Goal: Task Accomplishment & Management: Use online tool/utility

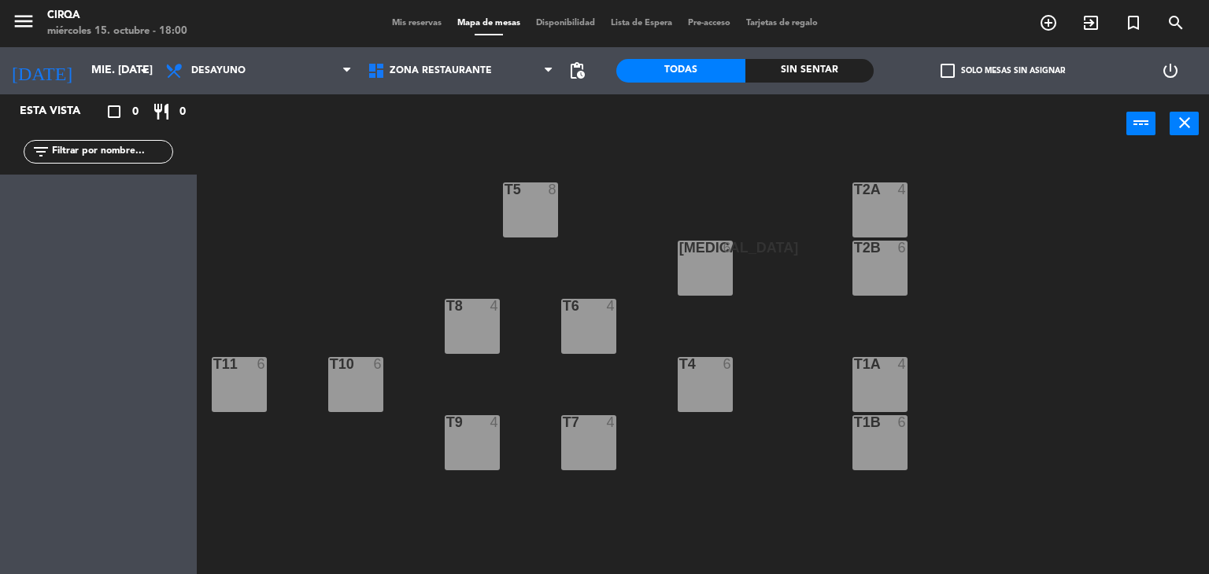
click at [396, 23] on span "Mis reservas" at bounding box center [416, 23] width 65 height 9
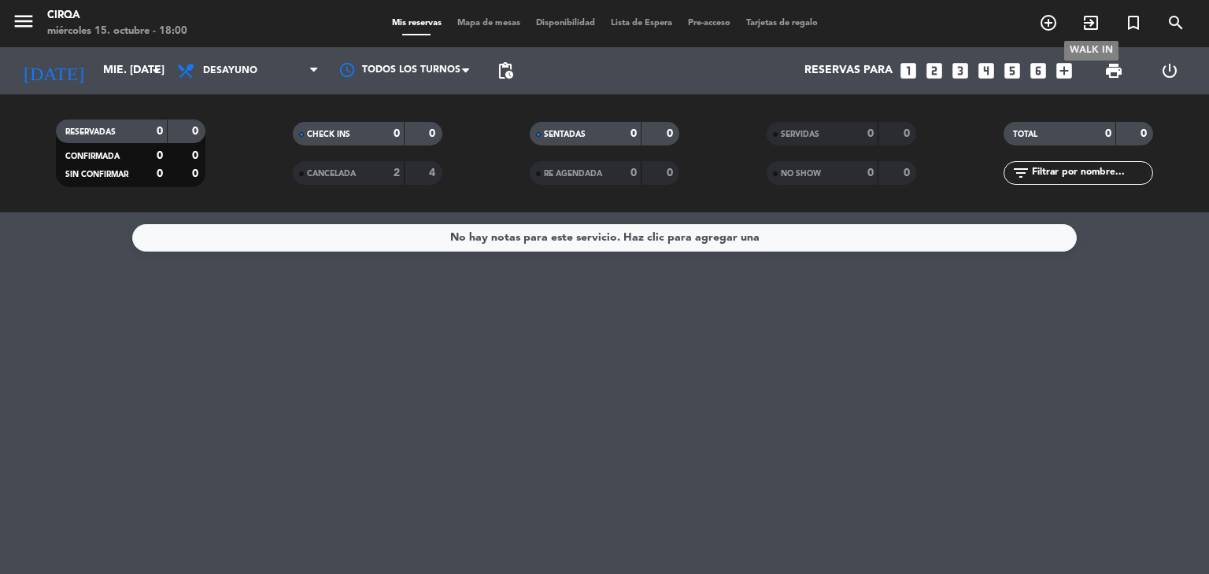
click at [1076, 24] on span "exit_to_app" at bounding box center [1090, 22] width 42 height 27
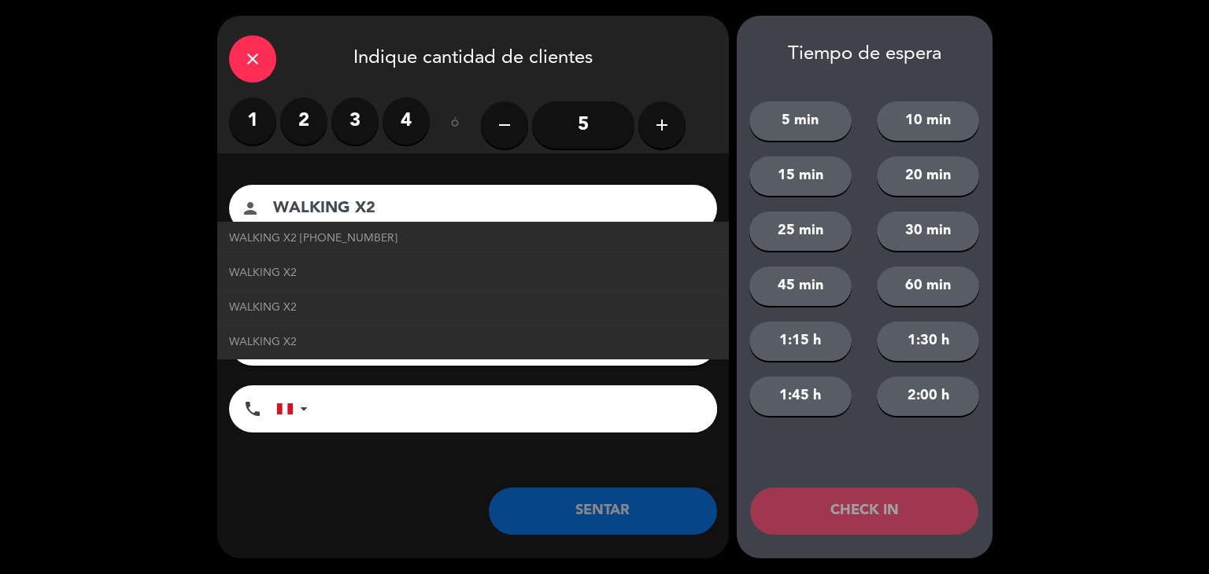
type input "WALKING X2"
click at [633, 509] on button "SENTAR" at bounding box center [603, 511] width 228 height 47
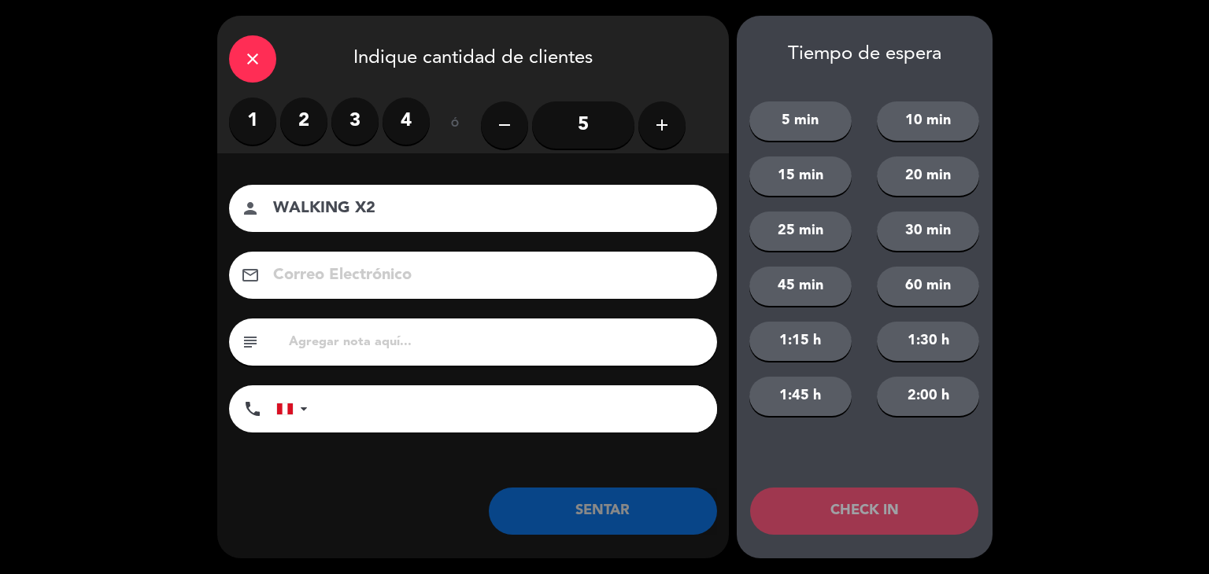
click at [633, 509] on button "SENTAR" at bounding box center [603, 511] width 228 height 47
click at [304, 120] on label "2" at bounding box center [303, 121] width 47 height 47
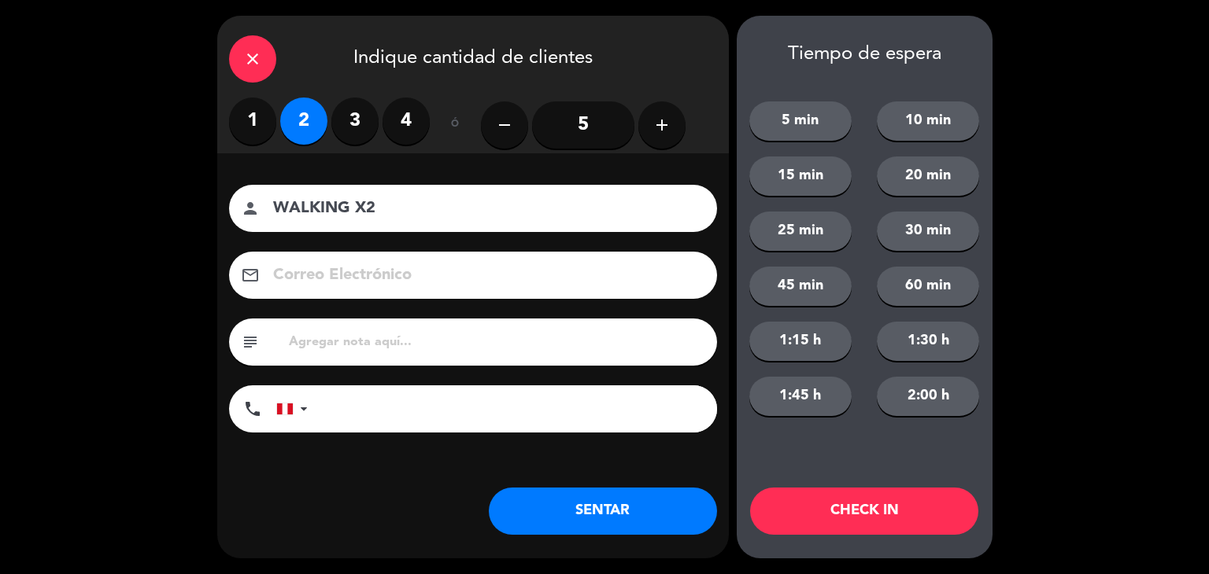
click at [626, 522] on button "SENTAR" at bounding box center [603, 511] width 228 height 47
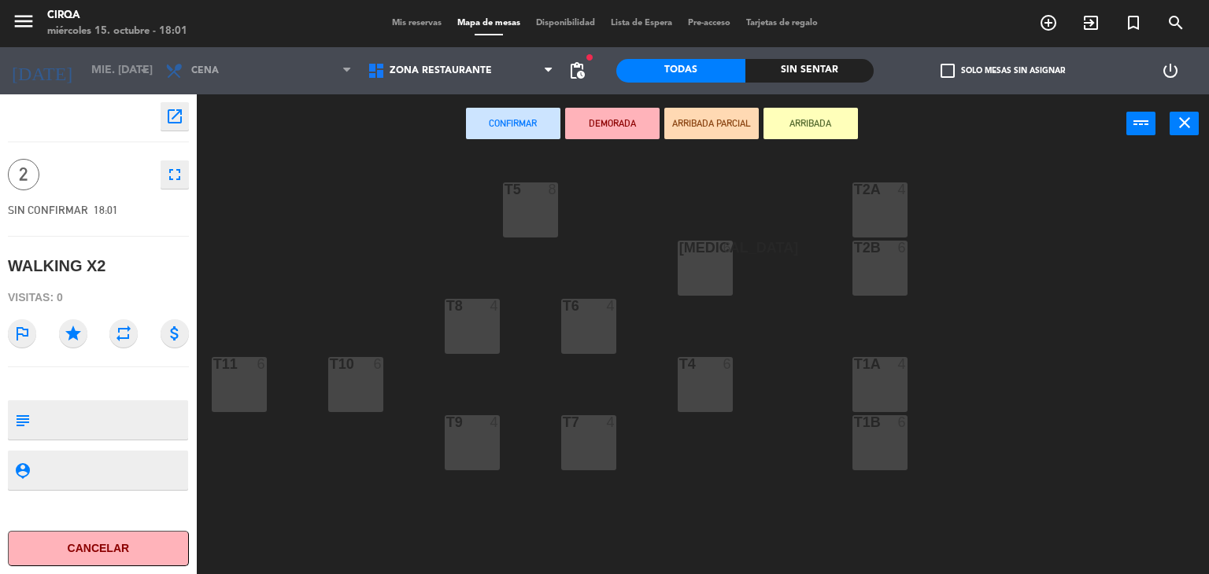
click at [474, 319] on div "T8 4" at bounding box center [472, 326] width 55 height 55
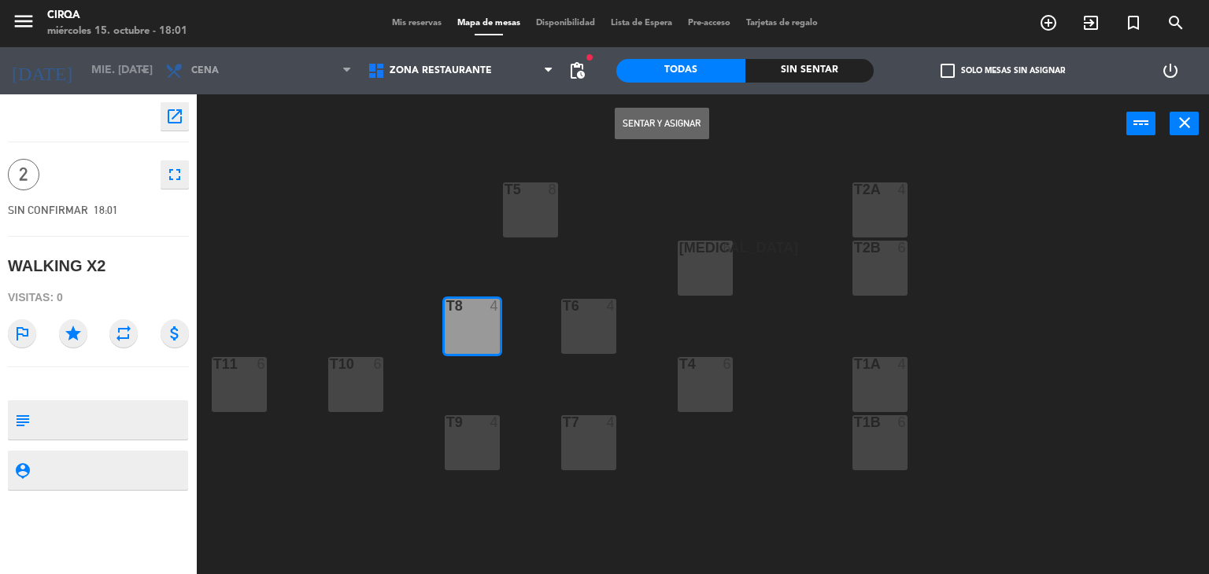
click at [651, 113] on button "Sentar y Asignar" at bounding box center [661, 123] width 94 height 31
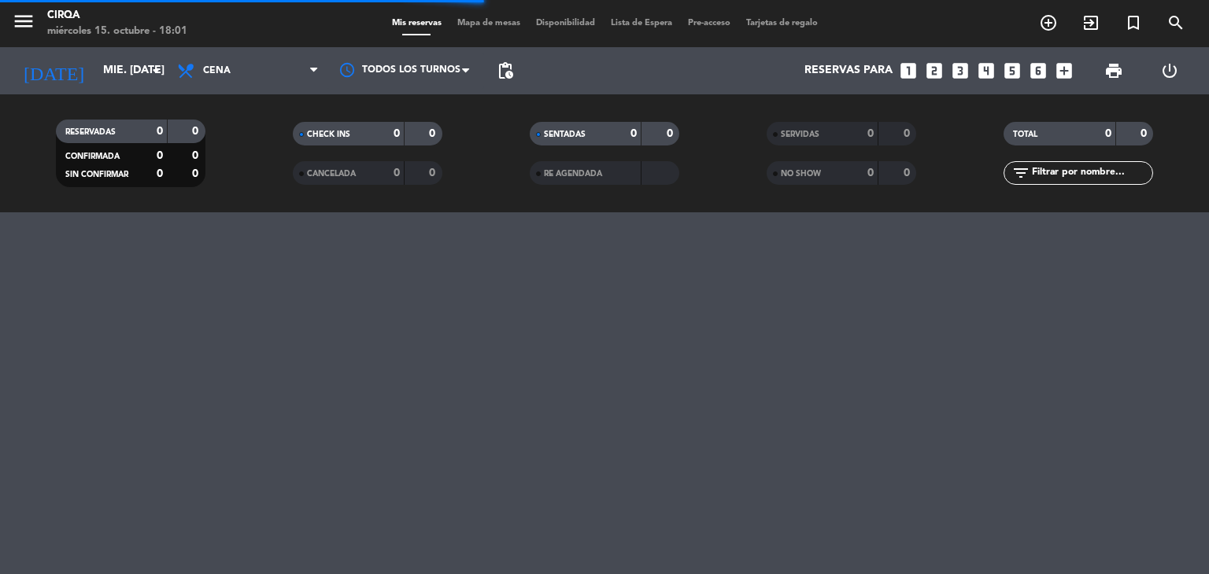
click at [410, 24] on span "Mis reservas" at bounding box center [416, 23] width 65 height 9
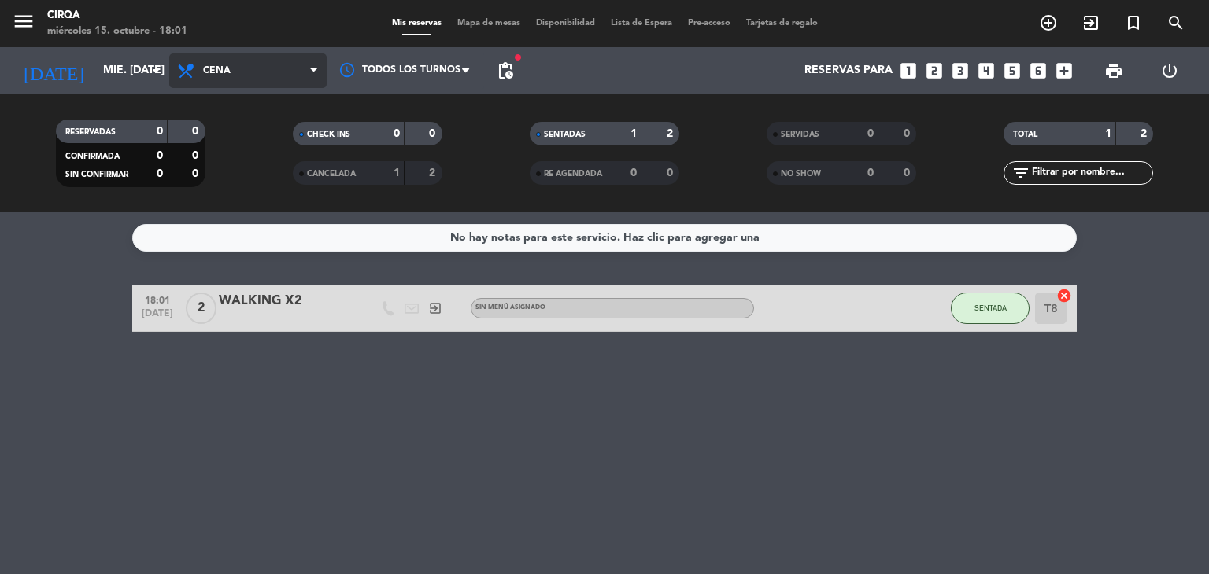
click at [241, 71] on span "Cena" at bounding box center [247, 71] width 157 height 35
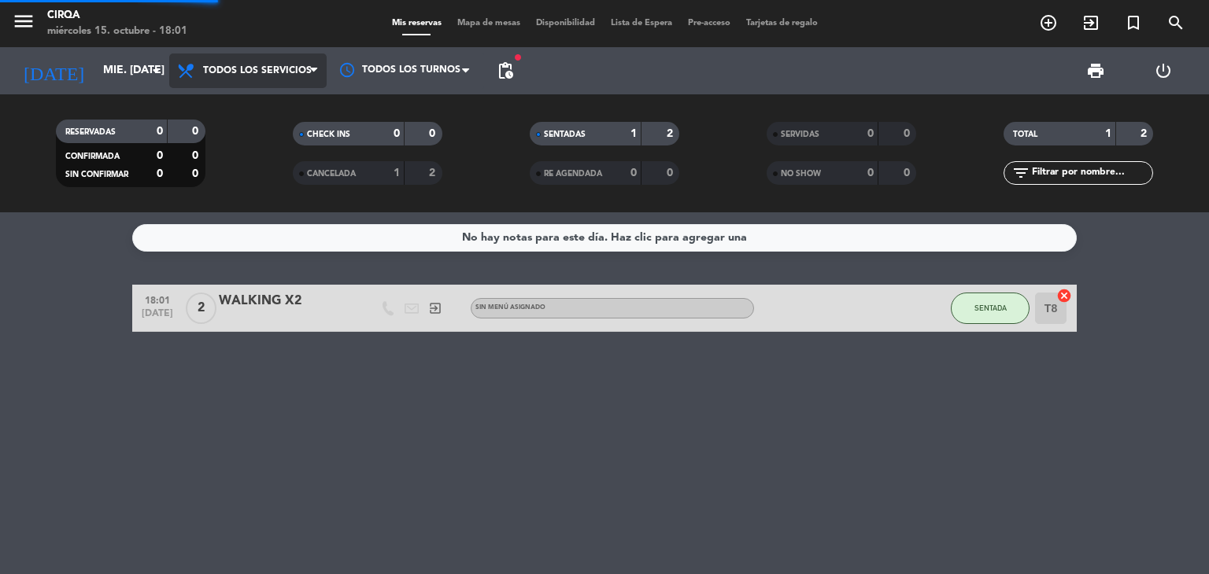
click at [264, 109] on div "menu CIRQA miércoles 15. octubre - 18:01 Mis reservas Mapa de mesas Disponibili…" at bounding box center [604, 106] width 1209 height 212
